Goal: Transaction & Acquisition: Purchase product/service

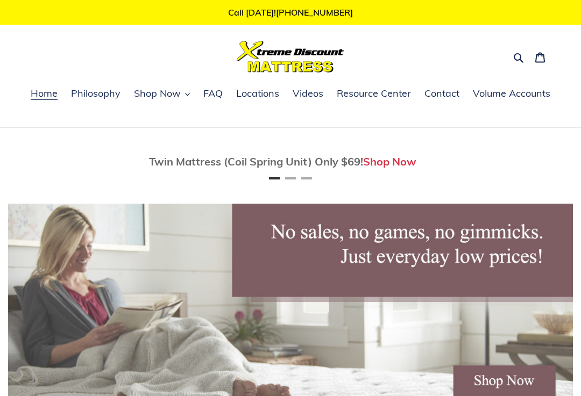
click at [177, 98] on span "Shop Now" at bounding box center [157, 93] width 47 height 13
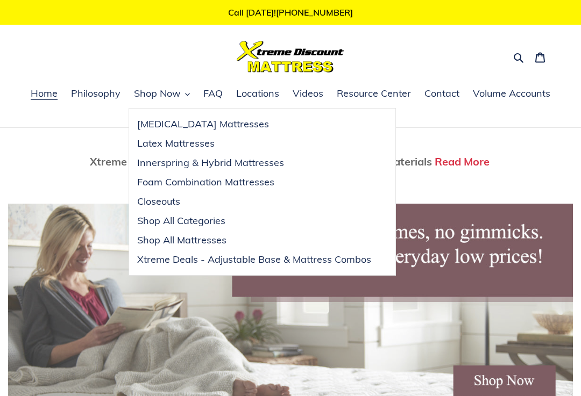
scroll to position [0, 1130]
click at [202, 218] on span "Shop All Categories" at bounding box center [181, 221] width 88 height 13
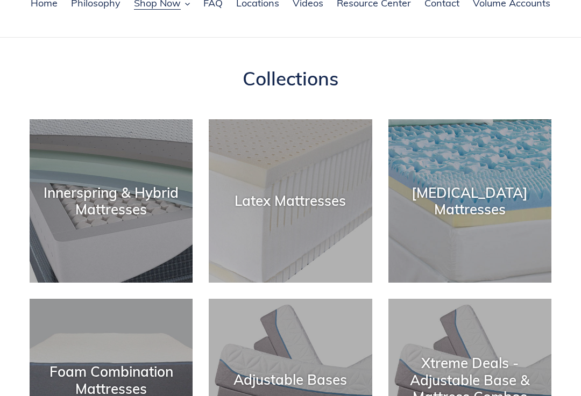
scroll to position [89, 0]
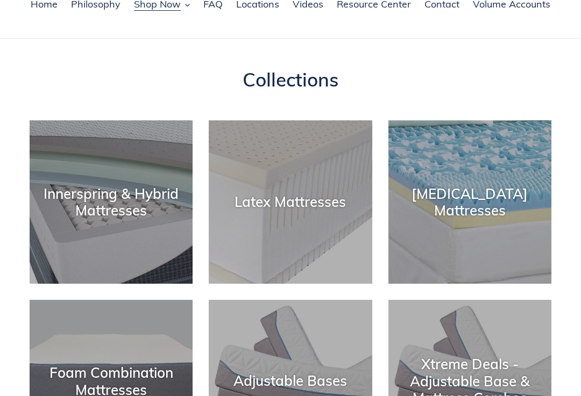
click at [297, 285] on div "Latex Mattresses" at bounding box center [290, 285] width 163 height 0
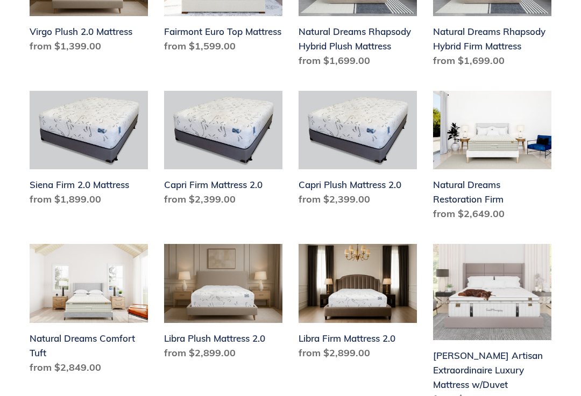
scroll to position [943, 0]
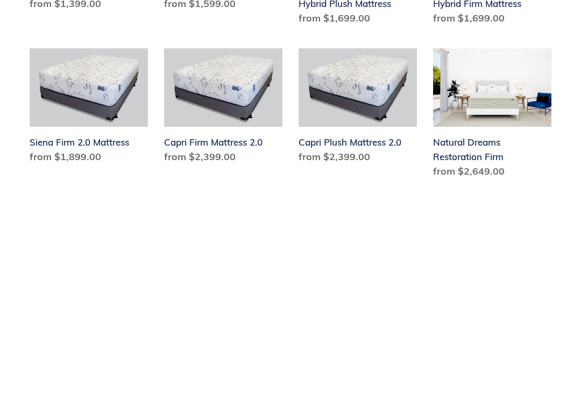
scroll to position [983, 0]
